Goal: Communication & Community: Ask a question

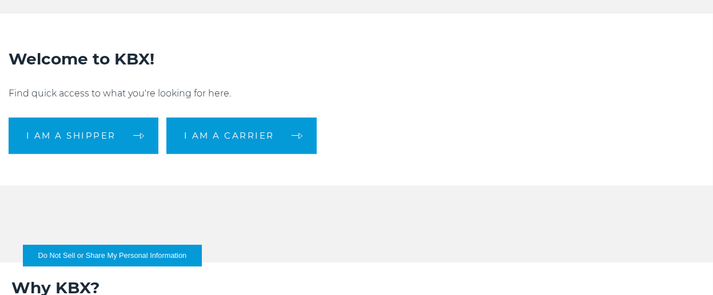
scroll to position [205, 0]
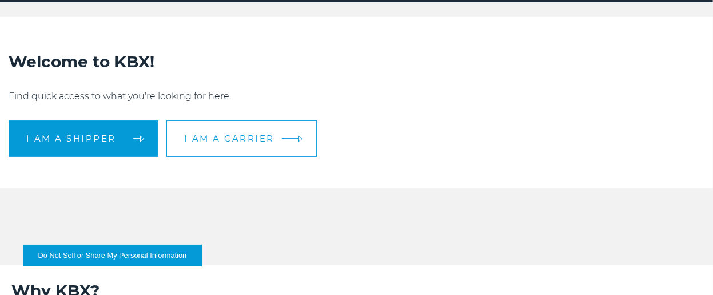
click at [243, 137] on span "I am a carrier" at bounding box center [229, 138] width 90 height 9
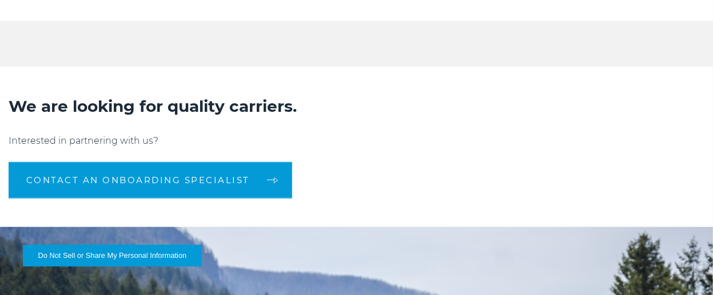
scroll to position [855, 0]
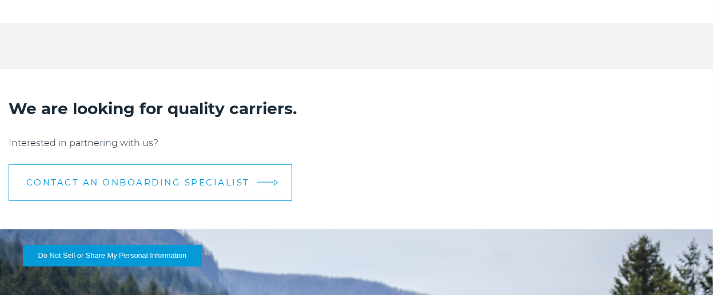
click at [215, 185] on span "CONTACT AN ONBOARDING SPECIALIST" at bounding box center [137, 182] width 223 height 9
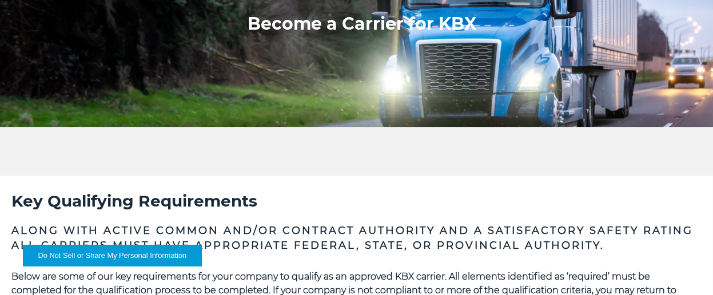
scroll to position [0, 0]
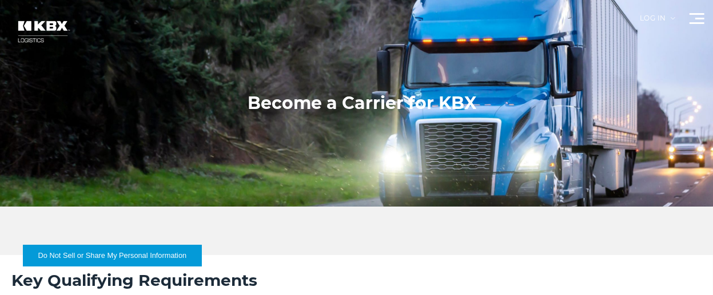
click at [699, 19] on div at bounding box center [696, 18] width 15 height 11
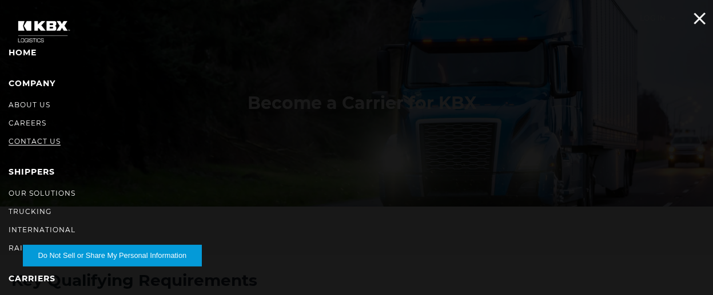
click at [51, 138] on link "Contact Us" at bounding box center [35, 141] width 52 height 9
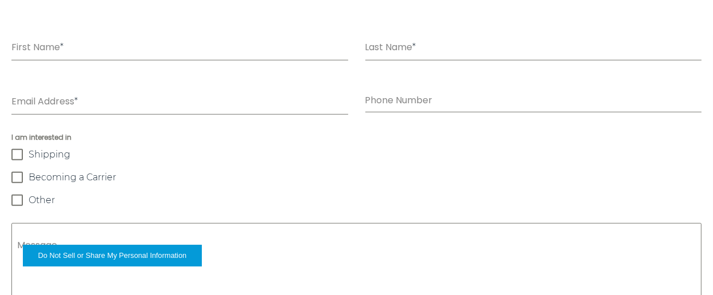
scroll to position [618, 0]
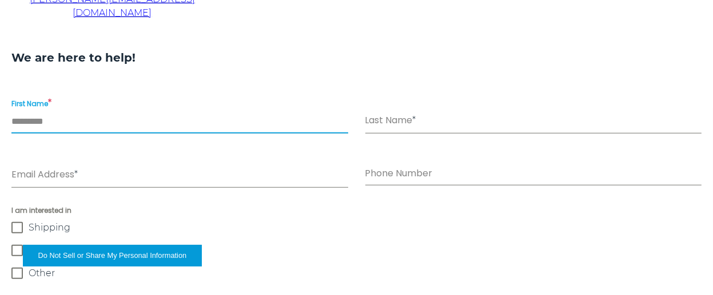
click at [141, 110] on input "First Name *" at bounding box center [179, 121] width 337 height 23
type input "******"
type input "*****"
type input "**********"
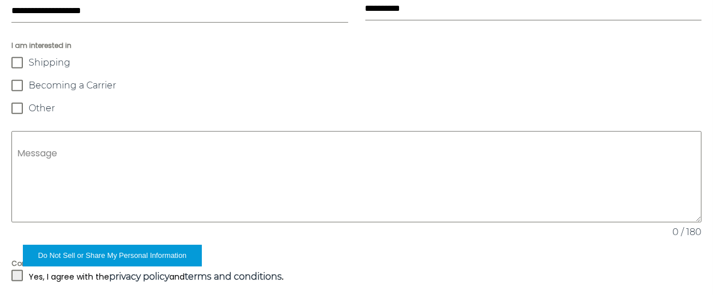
scroll to position [785, 0]
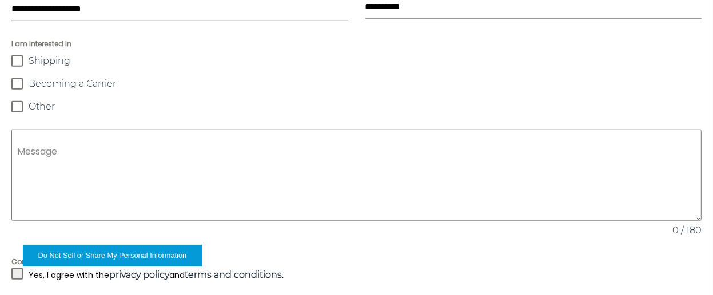
click at [19, 78] on span at bounding box center [16, 83] width 11 height 11
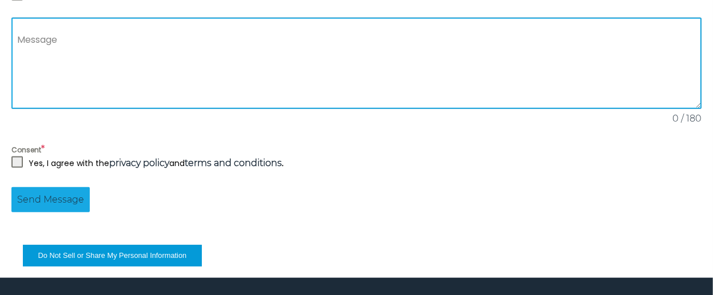
scroll to position [905, 0]
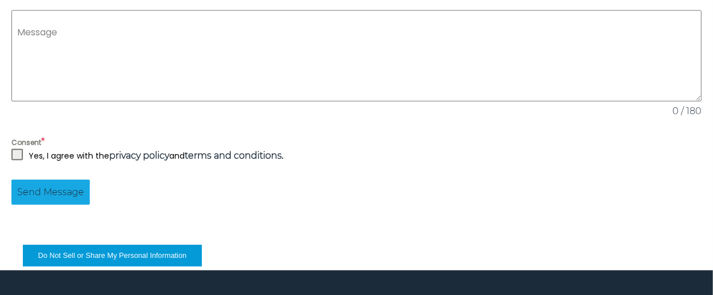
click at [15, 149] on span at bounding box center [16, 154] width 11 height 11
click at [47, 186] on span "Send Message" at bounding box center [50, 193] width 67 height 14
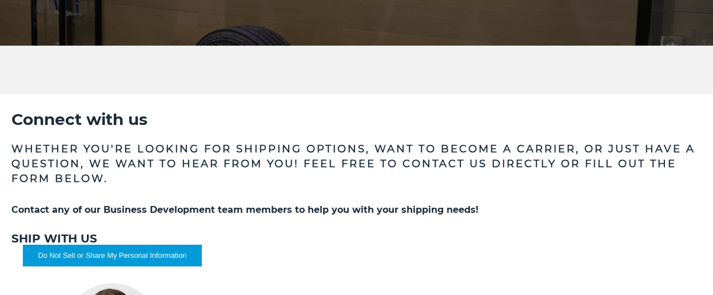
scroll to position [0, 0]
